Goal: Task Accomplishment & Management: Complete application form

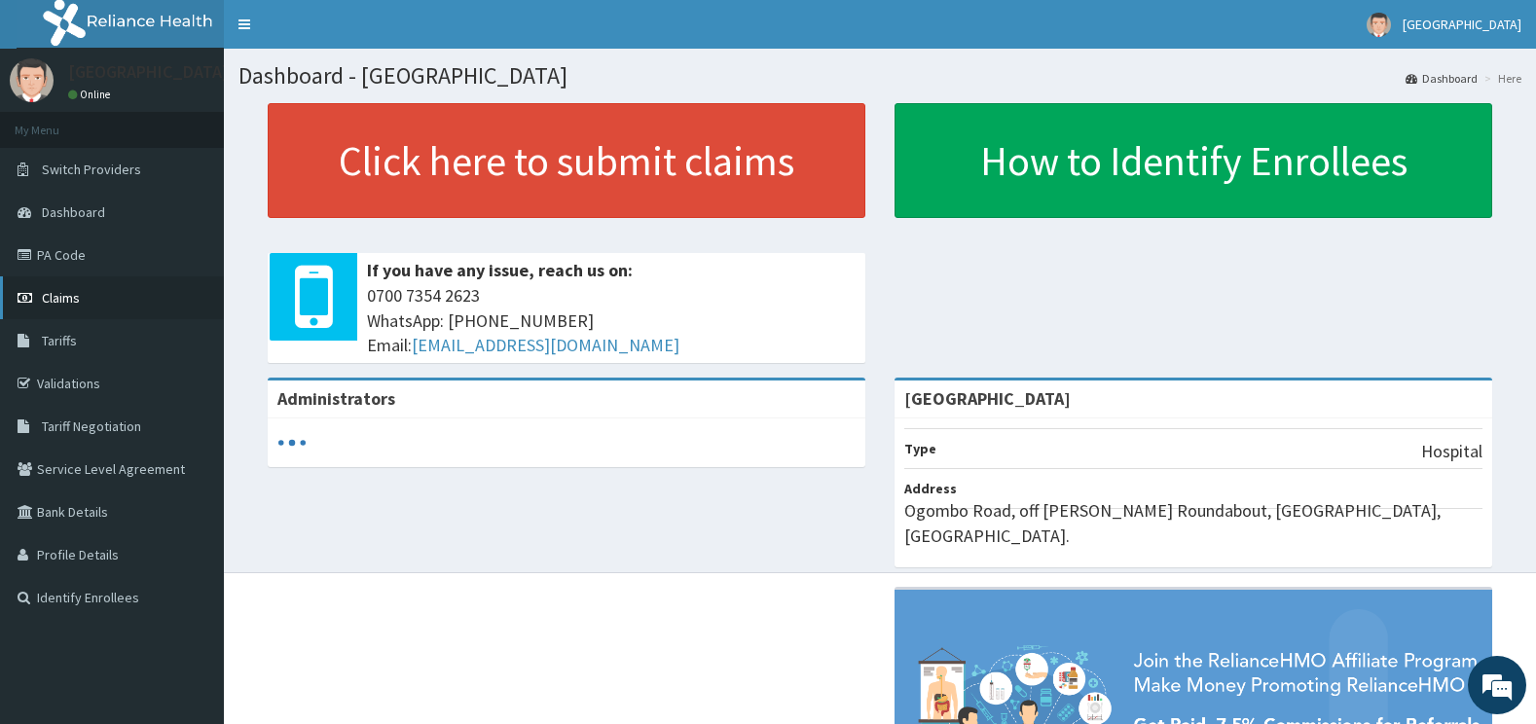
click at [81, 305] on link "Claims" at bounding box center [112, 297] width 224 height 43
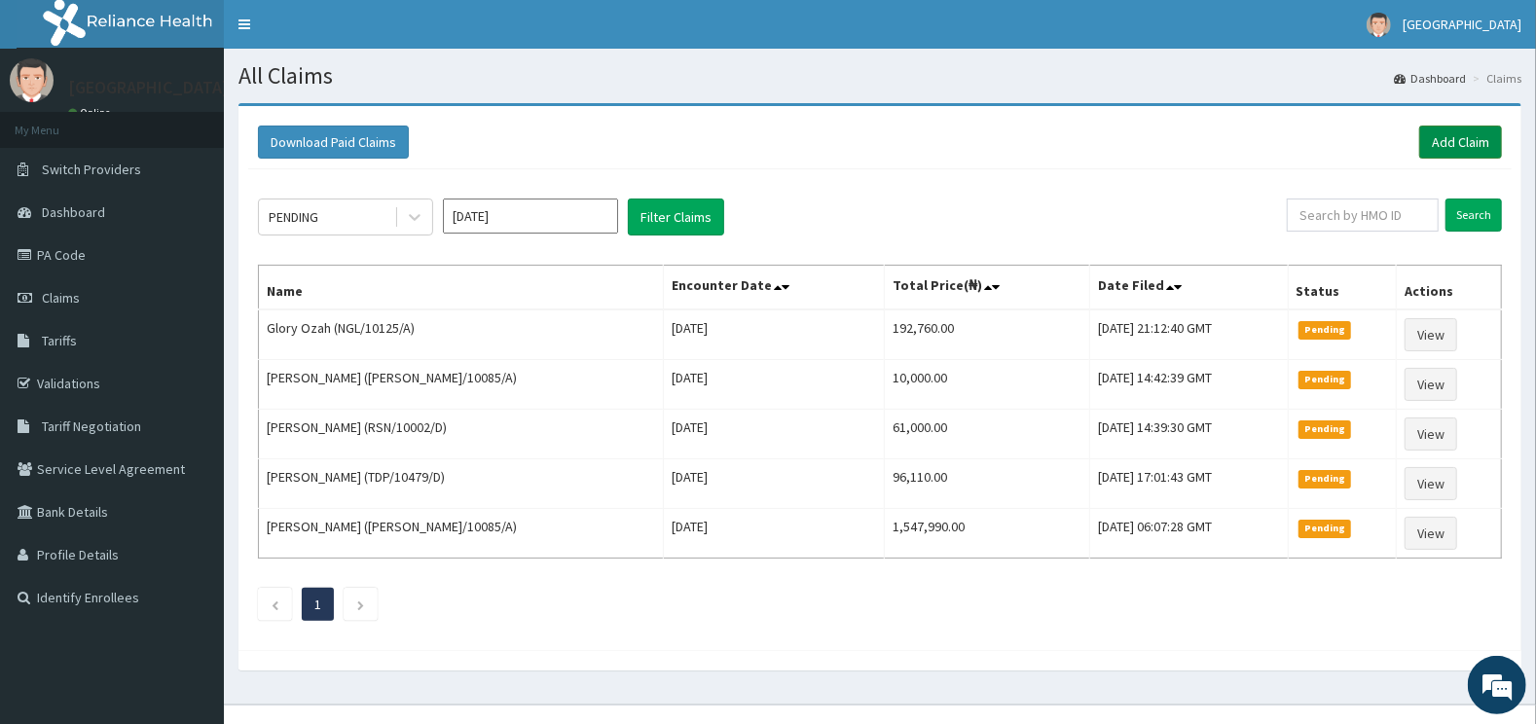
click at [1432, 140] on link "Add Claim" at bounding box center [1460, 142] width 83 height 33
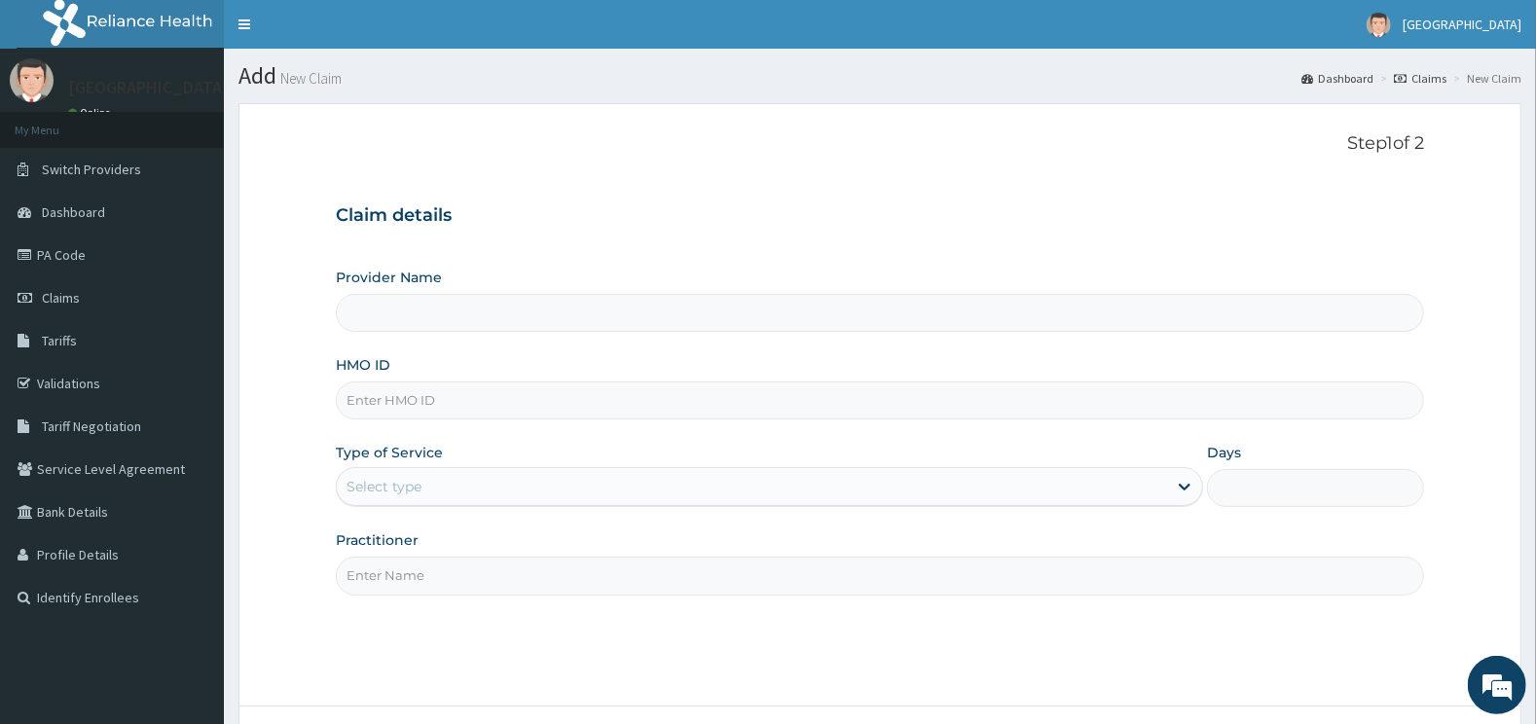
type input "[GEOGRAPHIC_DATA]"
click at [441, 411] on input "HMO ID" at bounding box center [880, 401] width 1089 height 38
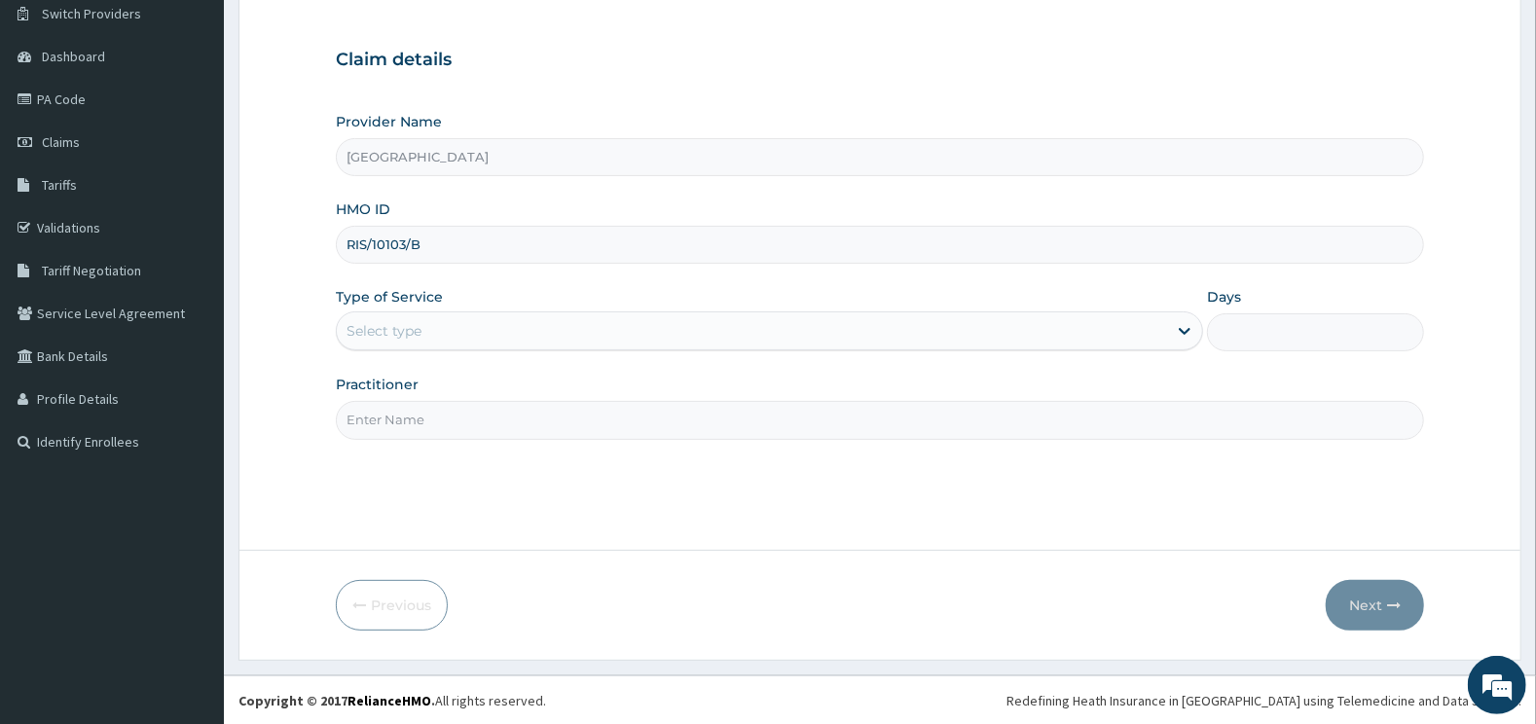
type input "RIS/10103/B"
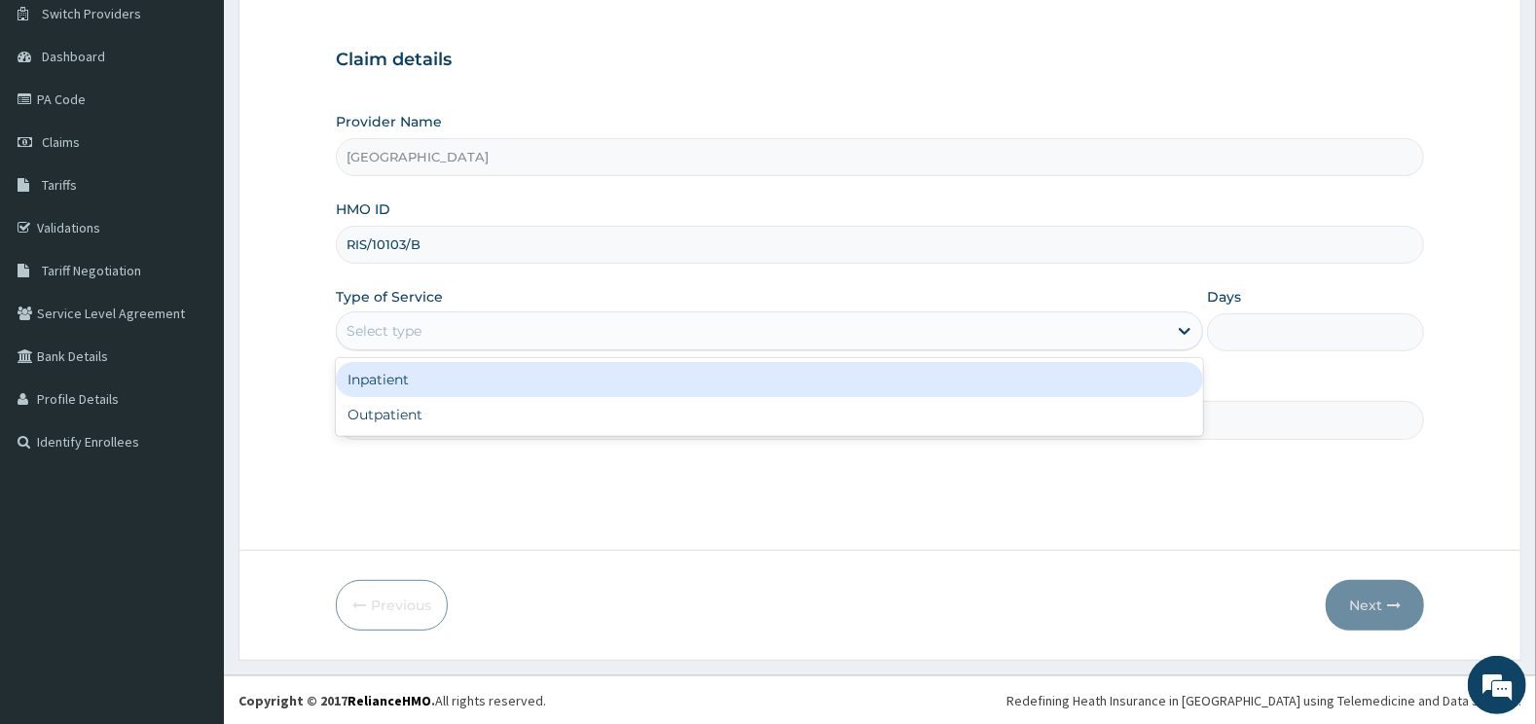
click at [461, 324] on div "Select type" at bounding box center [752, 330] width 831 height 31
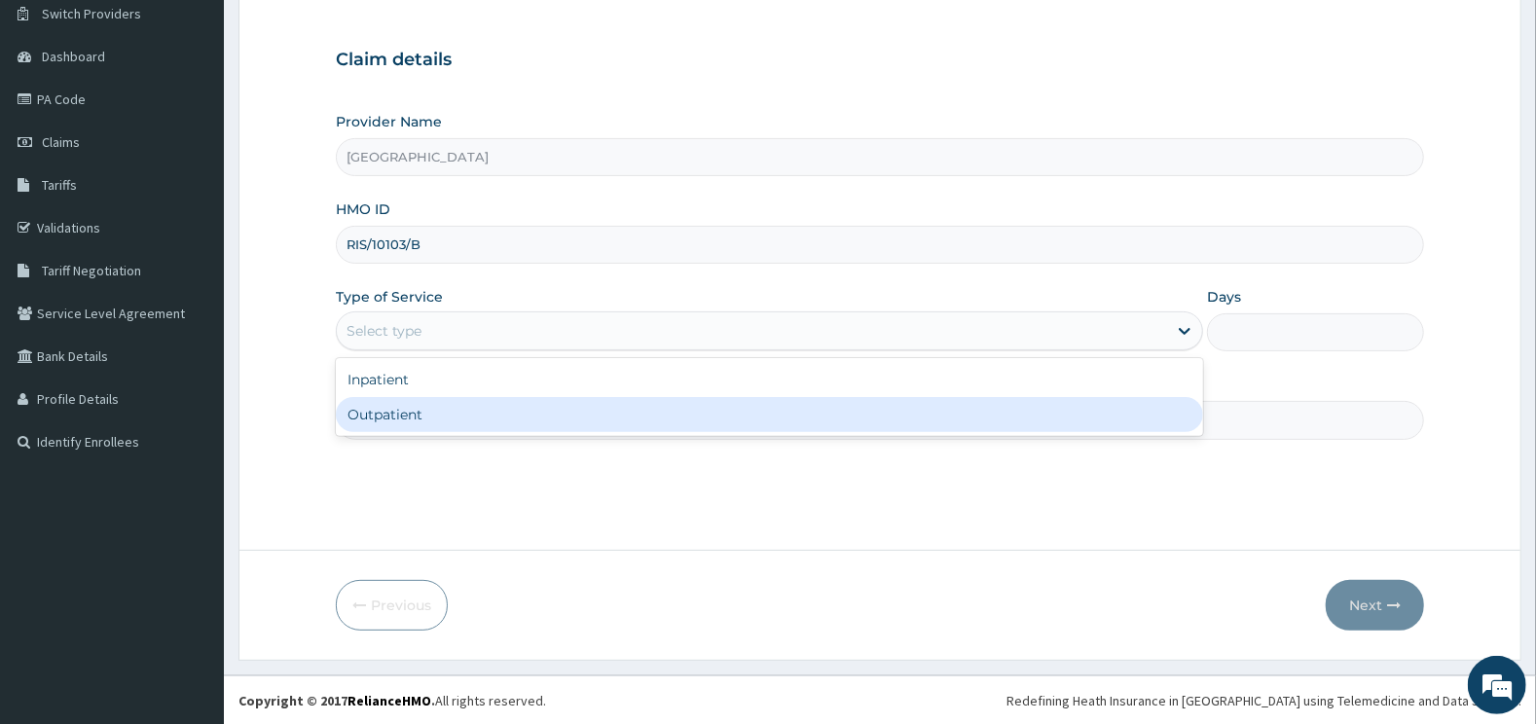
click at [406, 414] on div "Outpatient" at bounding box center [770, 414] width 868 height 35
type input "1"
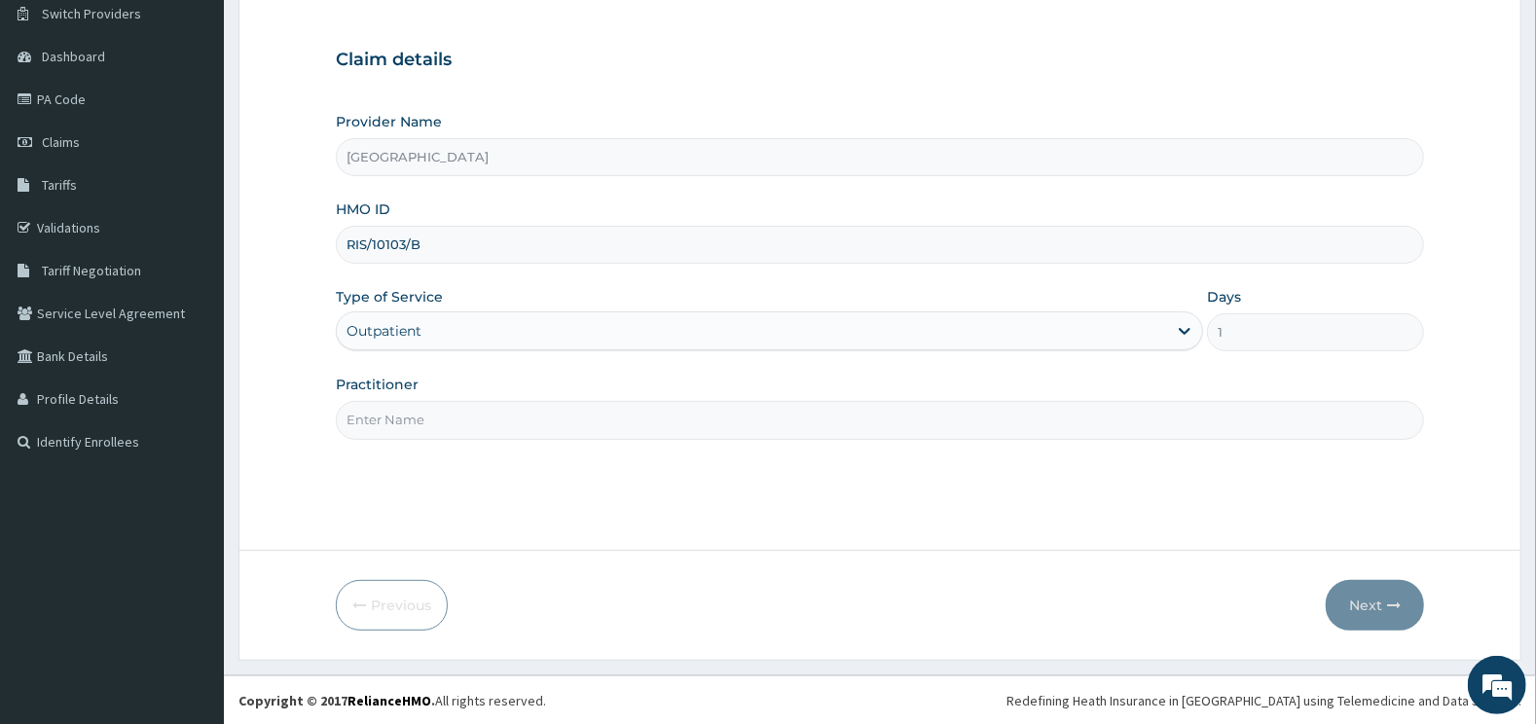
click at [405, 407] on input "Practitioner" at bounding box center [880, 420] width 1089 height 38
type input "GYNAECOLOGY"
click at [1387, 606] on button "Next" at bounding box center [1375, 605] width 98 height 51
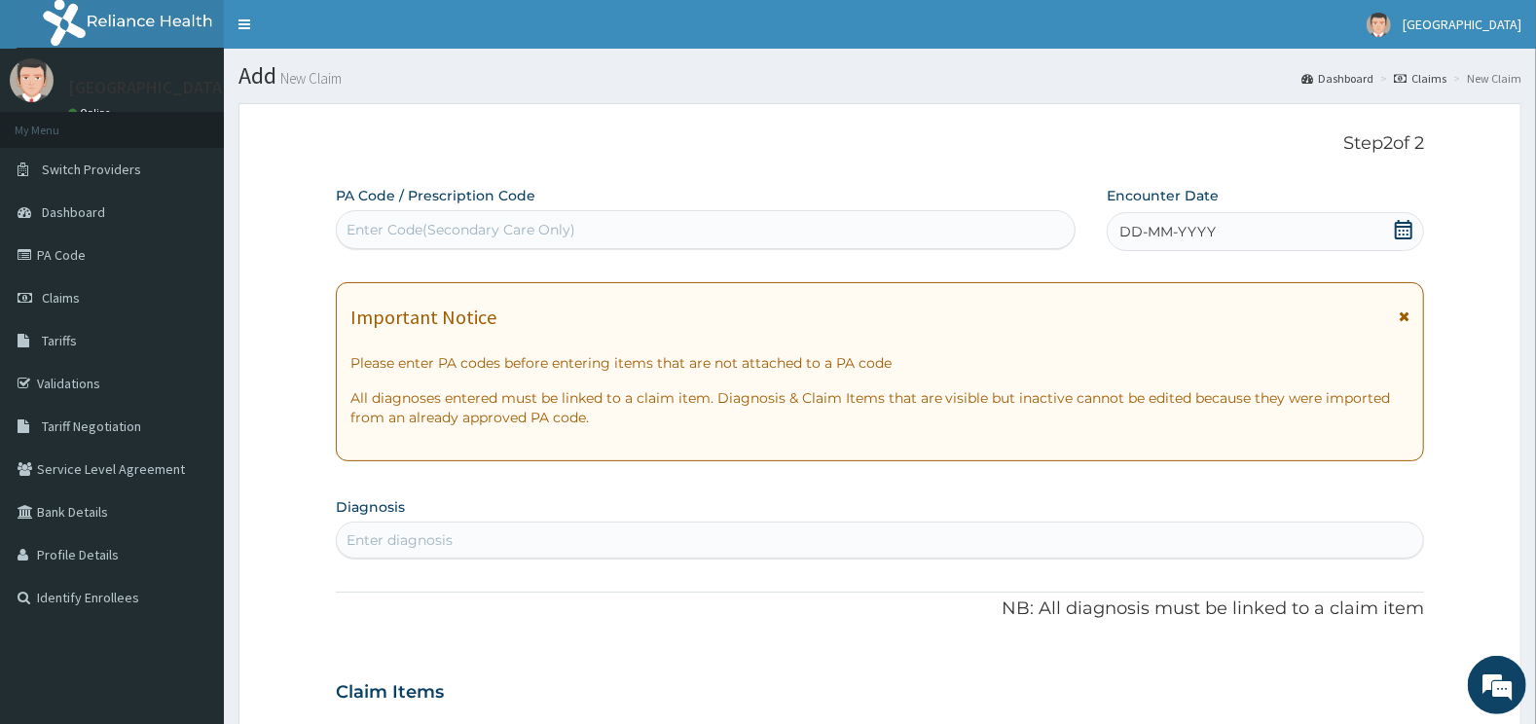
click at [850, 228] on div "Enter Code(Secondary Care Only)" at bounding box center [706, 229] width 739 height 31
type input "PA/7D058A"
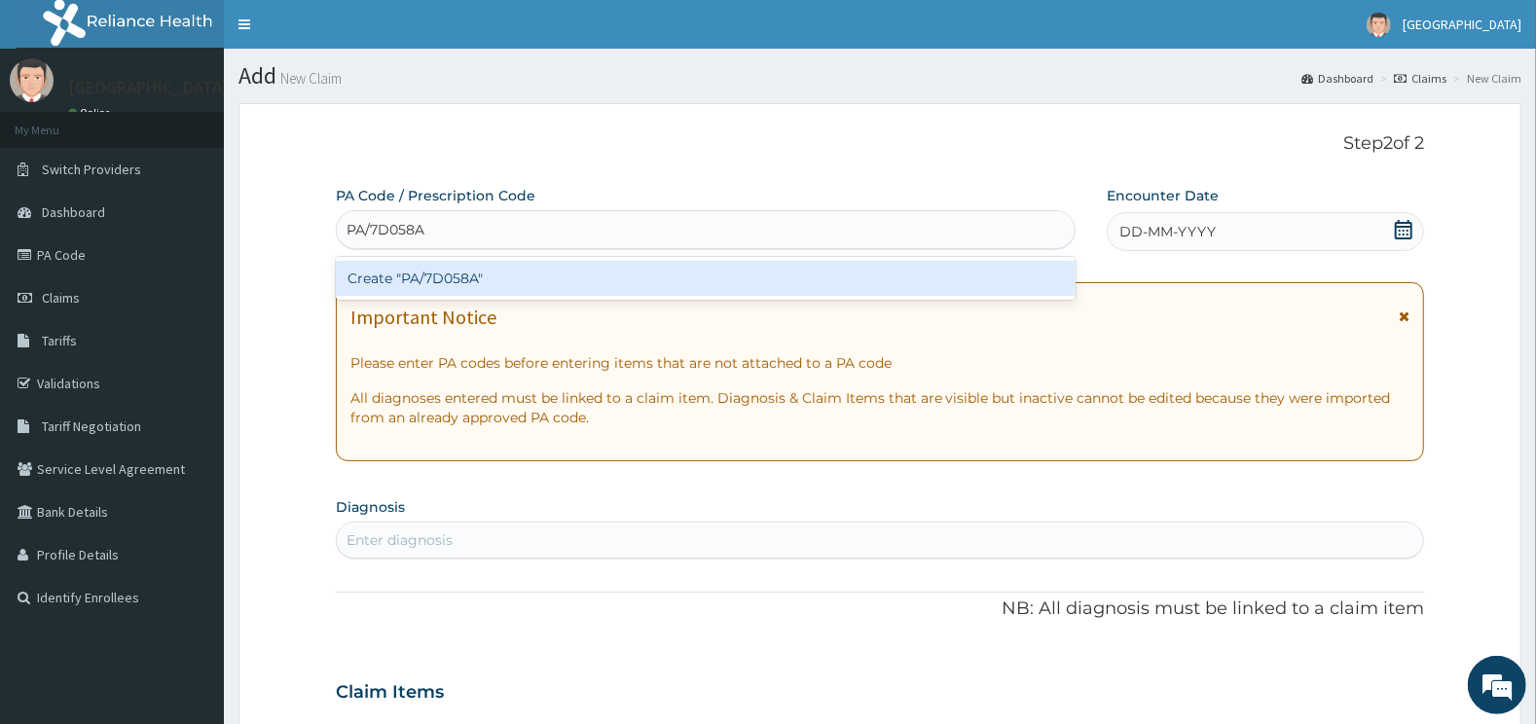
click at [613, 287] on div "Create "PA/7D058A"" at bounding box center [706, 278] width 741 height 35
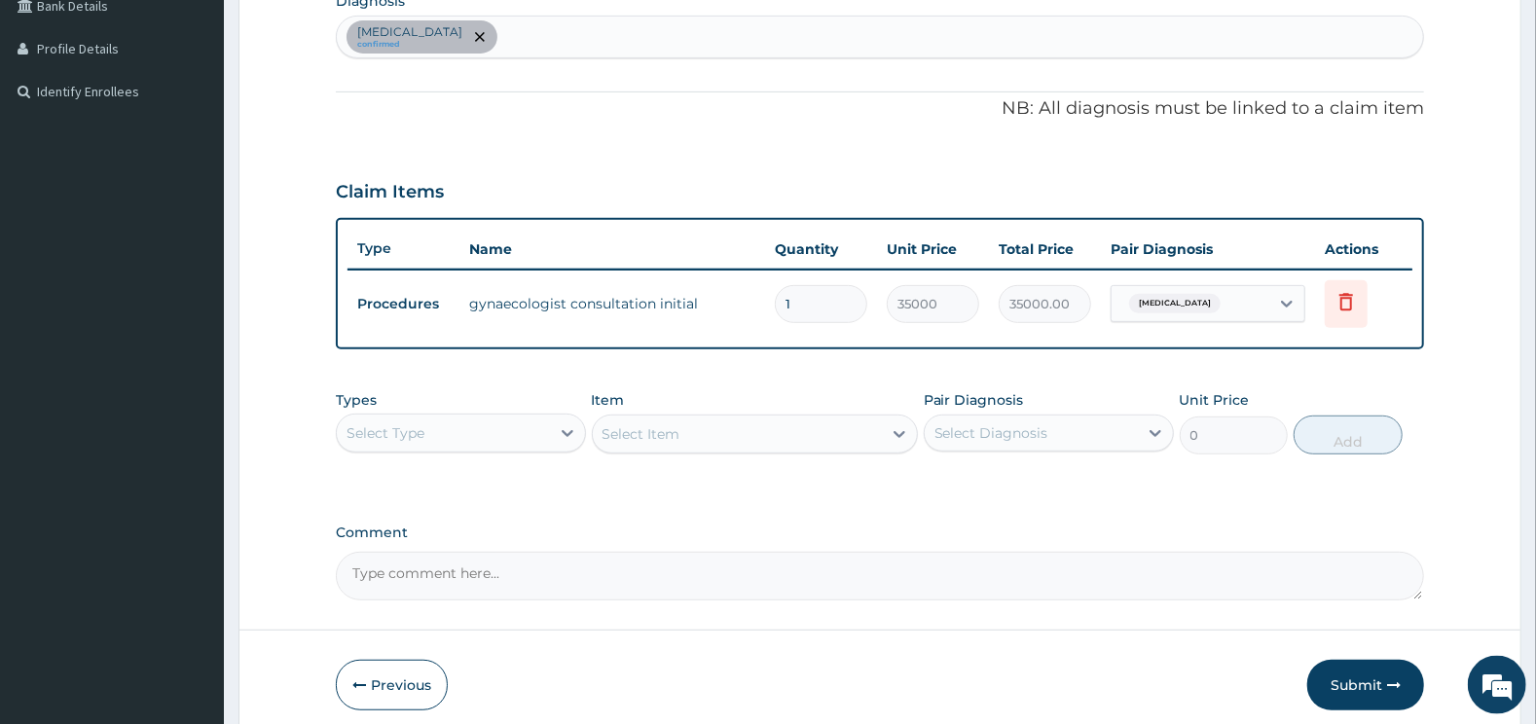
scroll to position [584, 0]
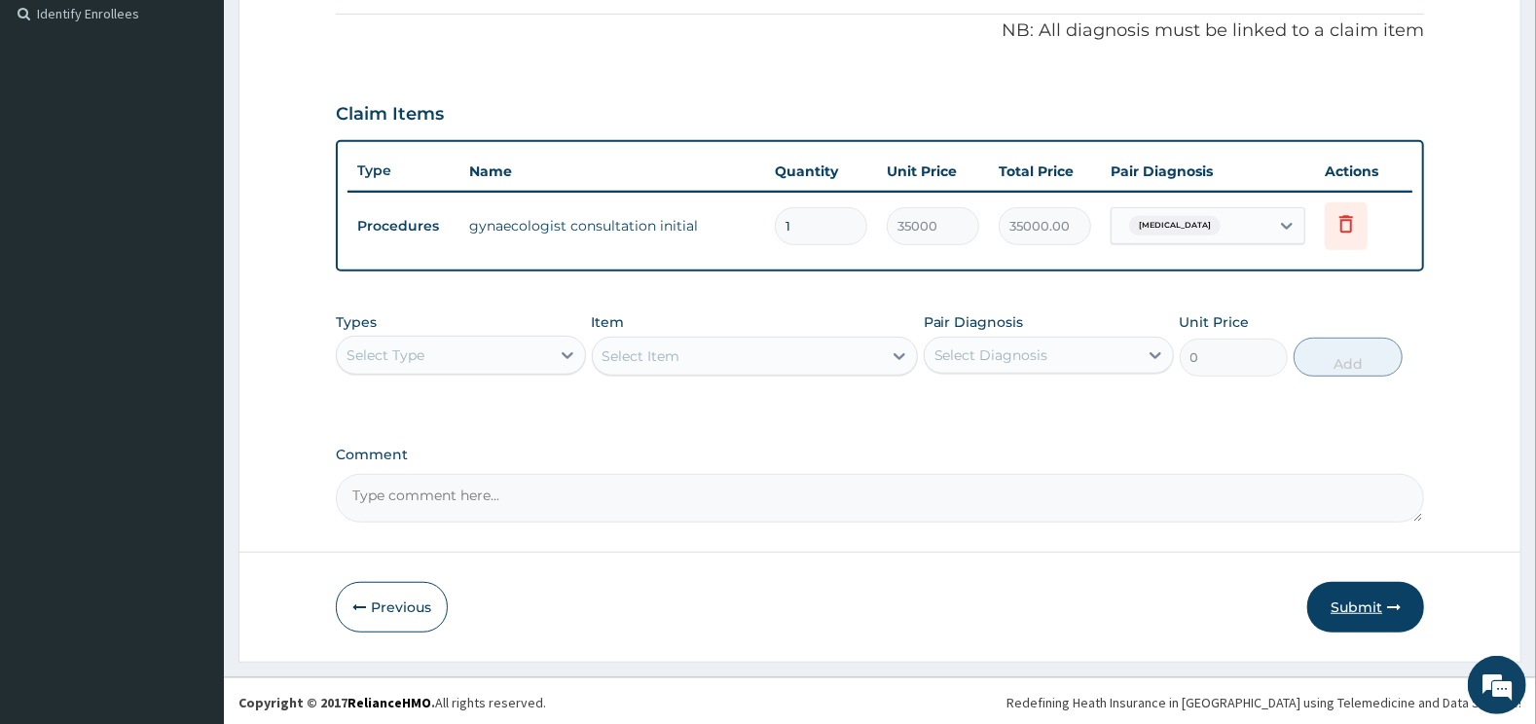
click at [1351, 606] on button "Submit" at bounding box center [1365, 607] width 117 height 51
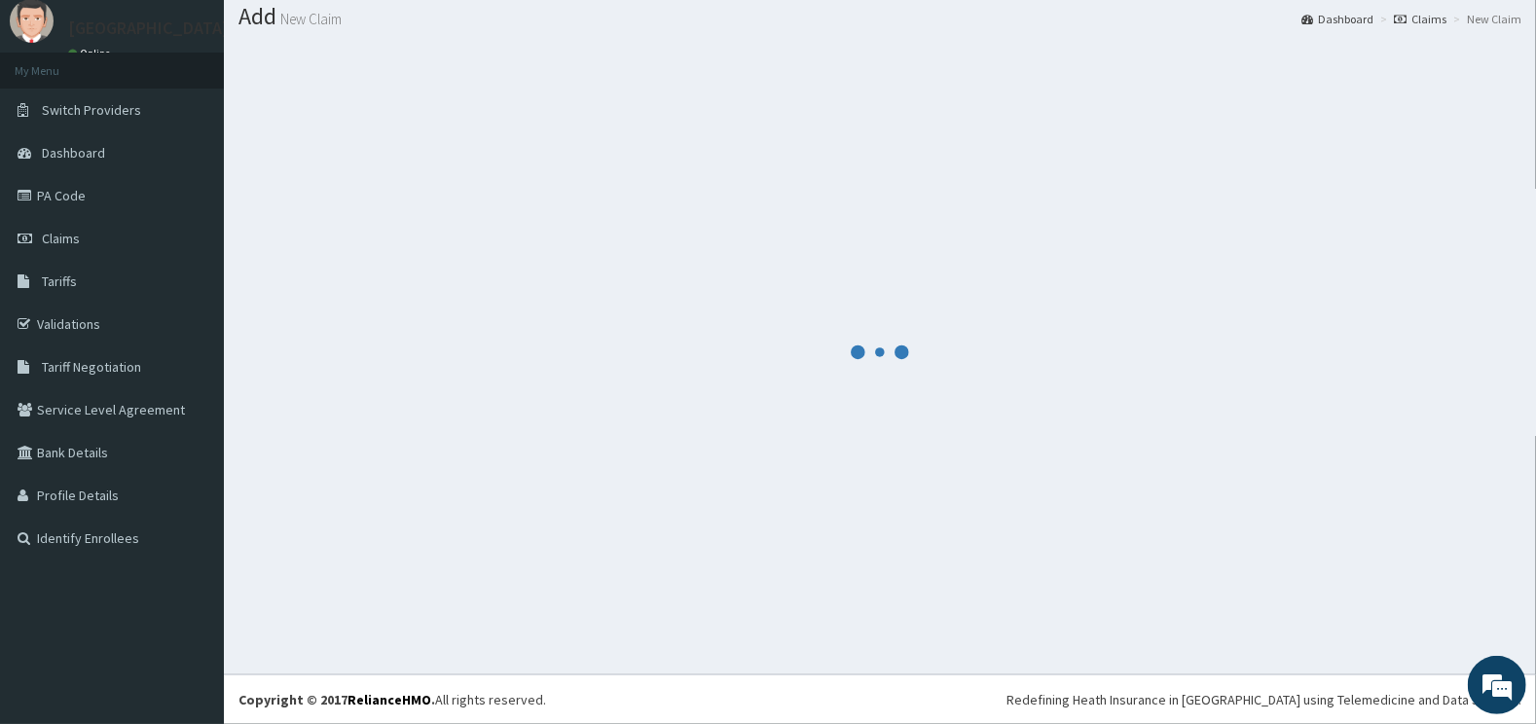
scroll to position [58, 0]
